Goal: Use online tool/utility: Utilize a website feature to perform a specific function

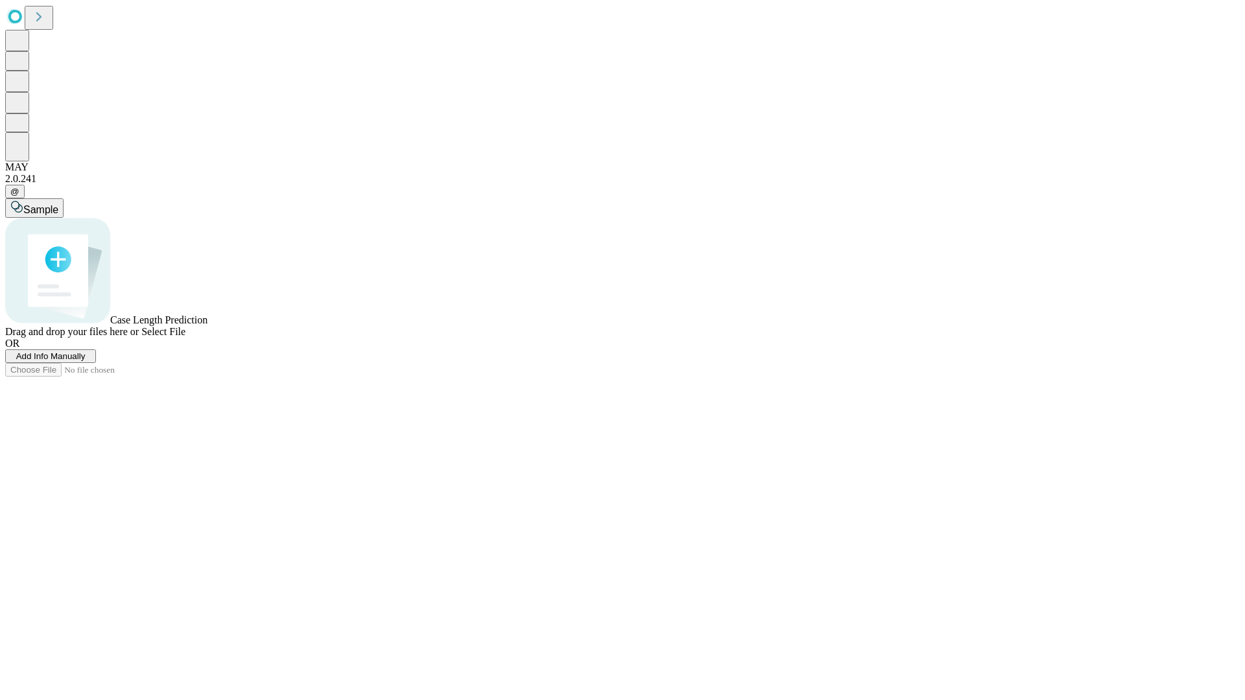
click at [185, 337] on span "Select File" at bounding box center [163, 331] width 44 height 11
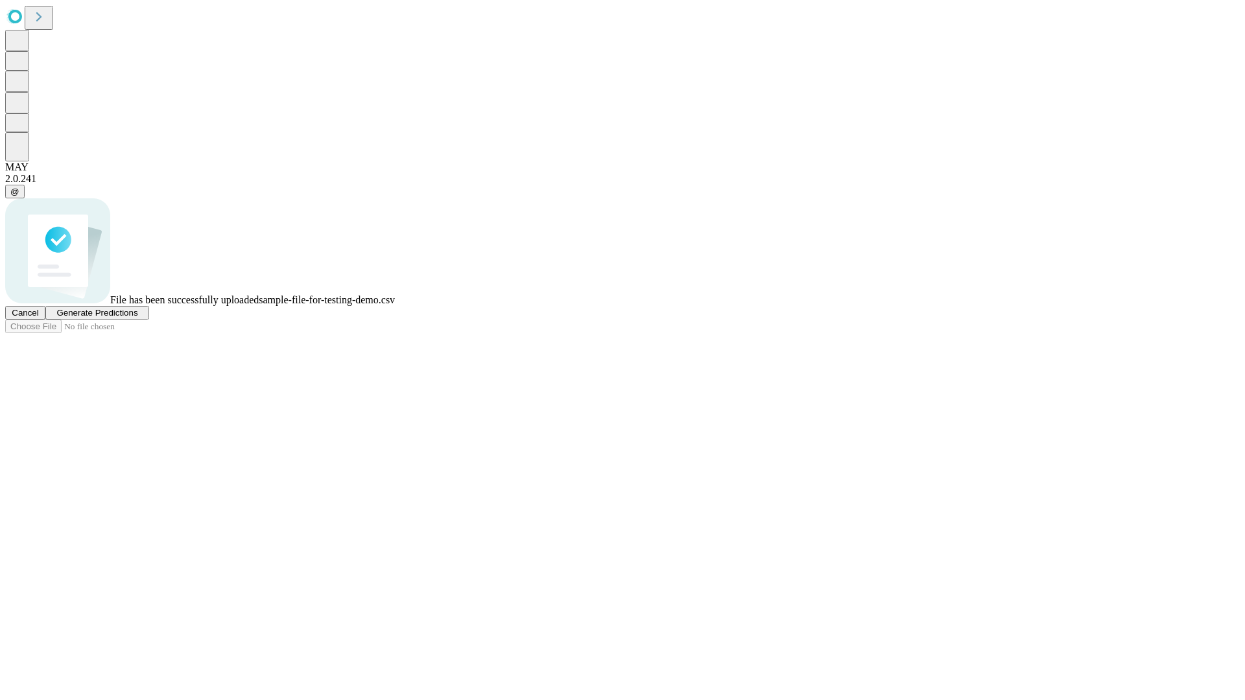
click at [137, 318] on span "Generate Predictions" at bounding box center [96, 313] width 81 height 10
